Goal: Find specific page/section: Find specific page/section

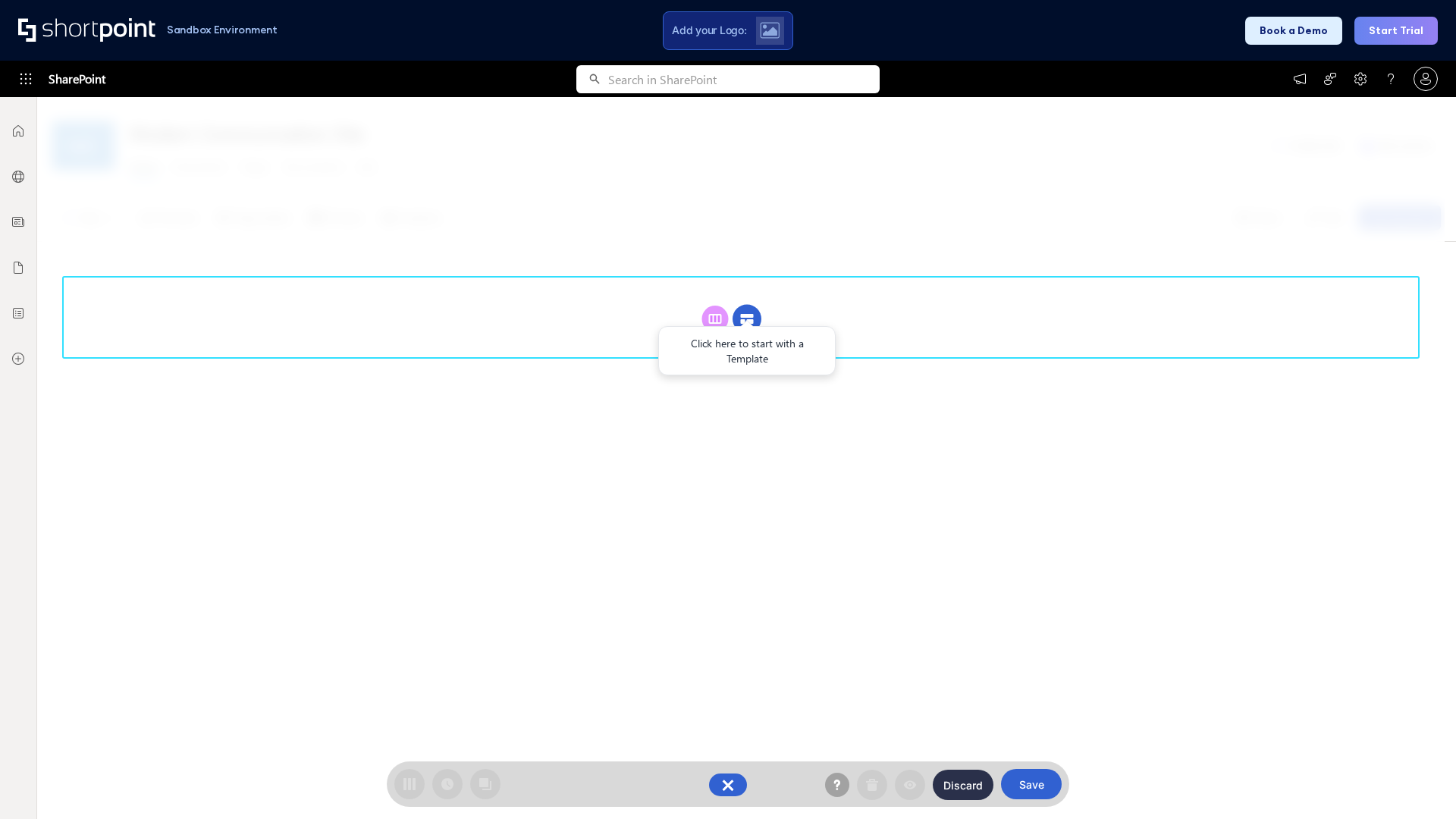
click at [747, 318] on circle at bounding box center [747, 319] width 29 height 29
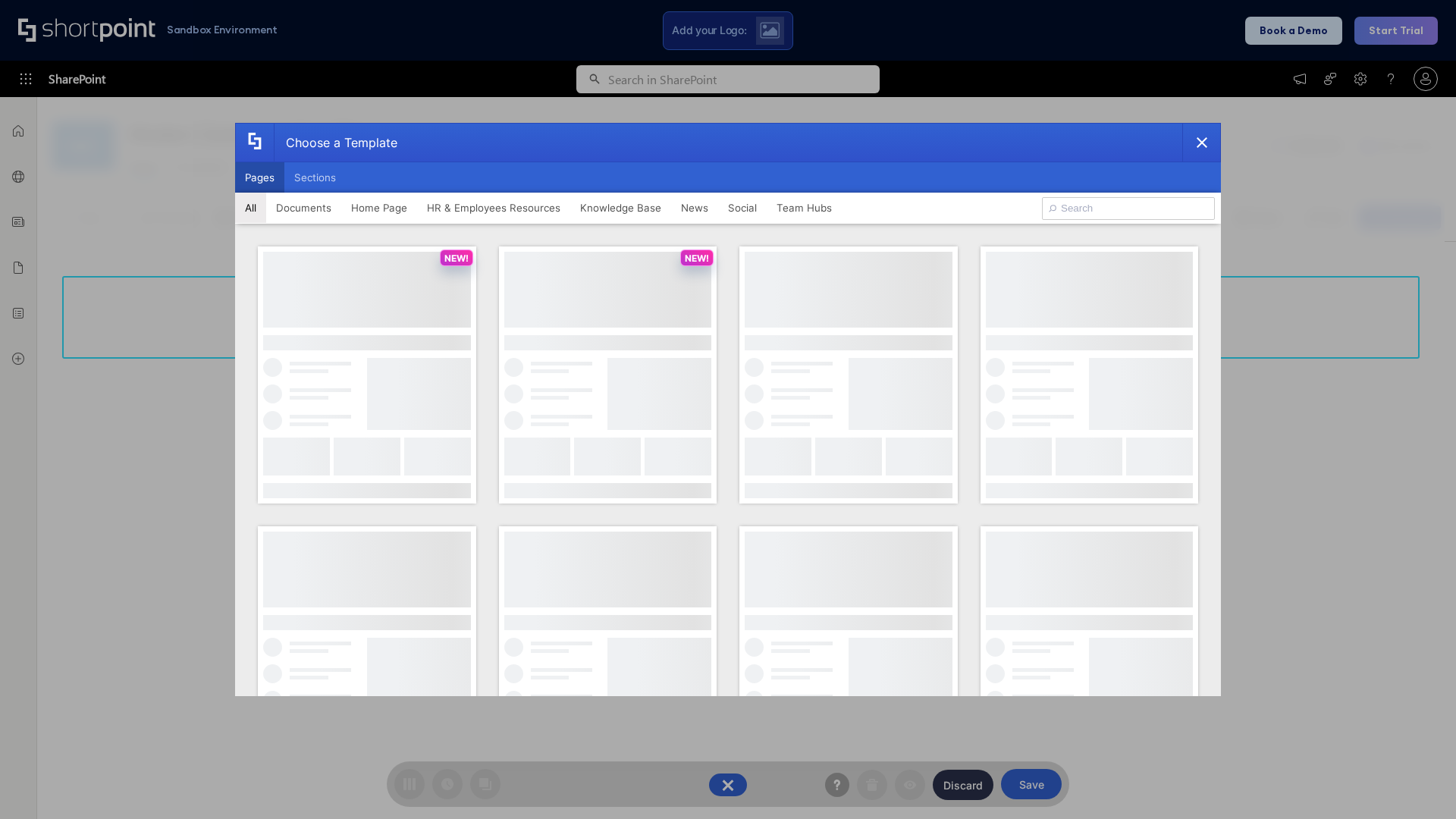
click at [260, 178] on button "Pages" at bounding box center [260, 177] width 50 height 30
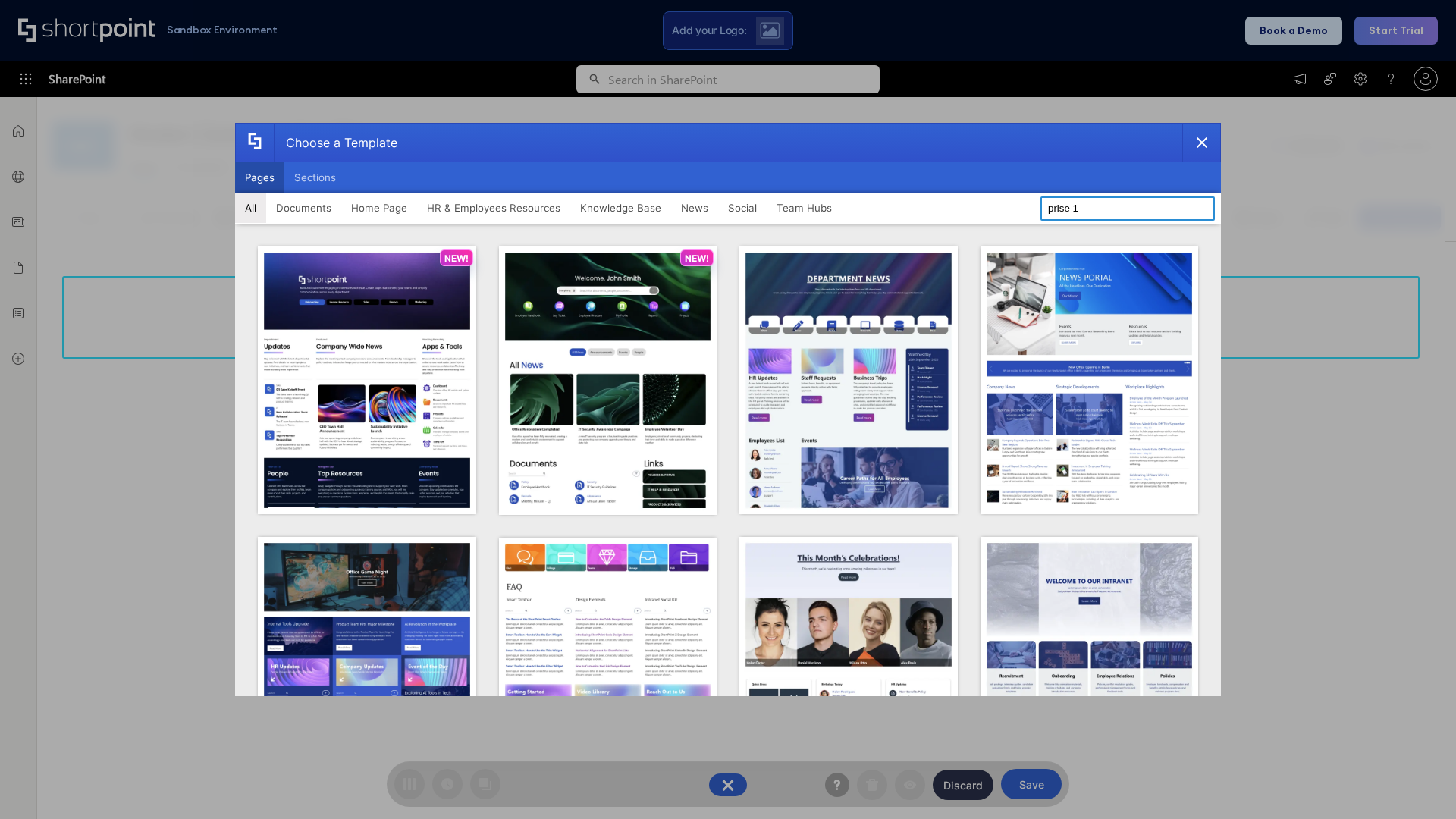
type input "prise 1"
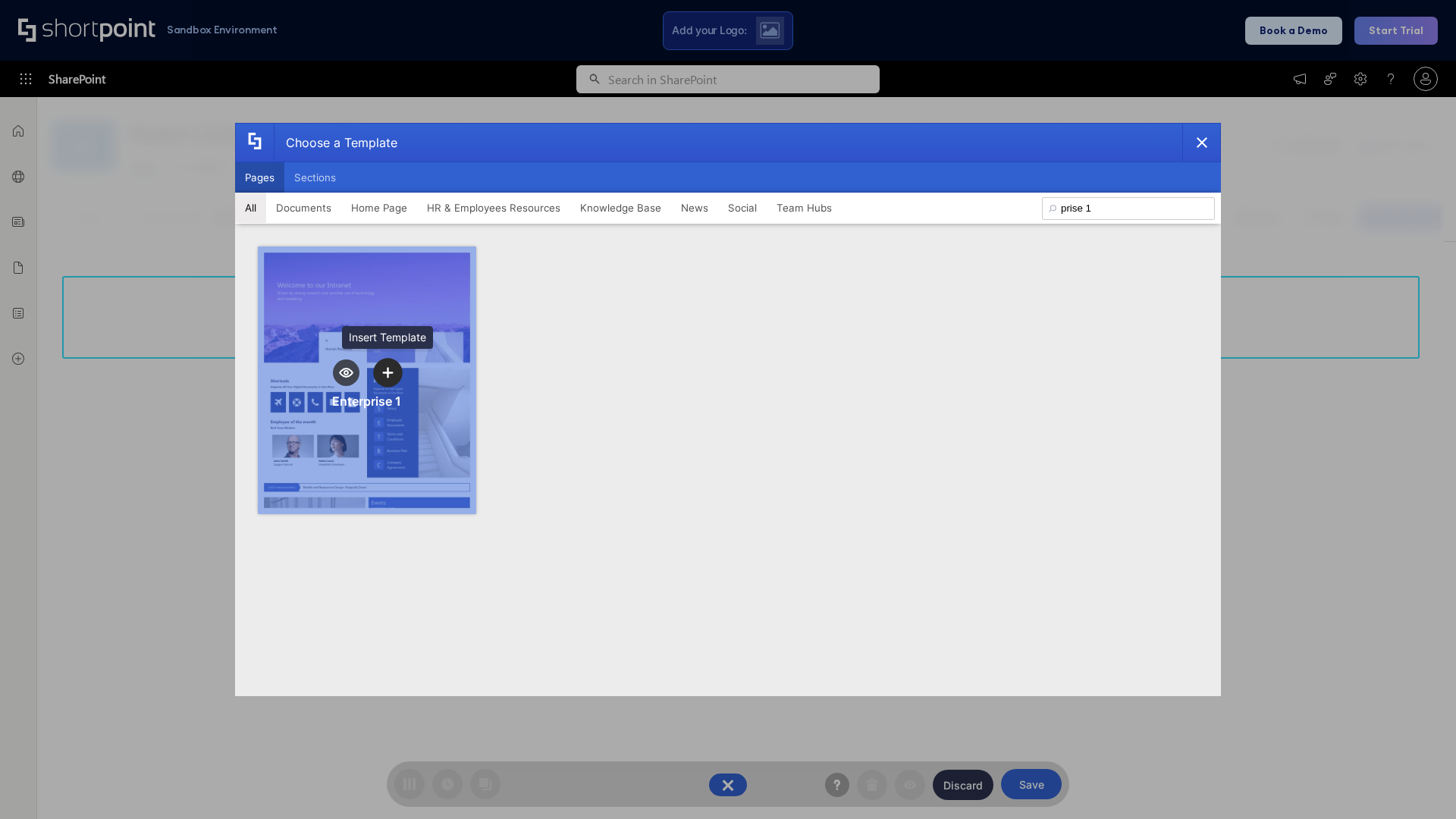
click at [388, 372] on icon "template selector" at bounding box center [388, 372] width 10 height 10
